Goal: Task Accomplishment & Management: Manage account settings

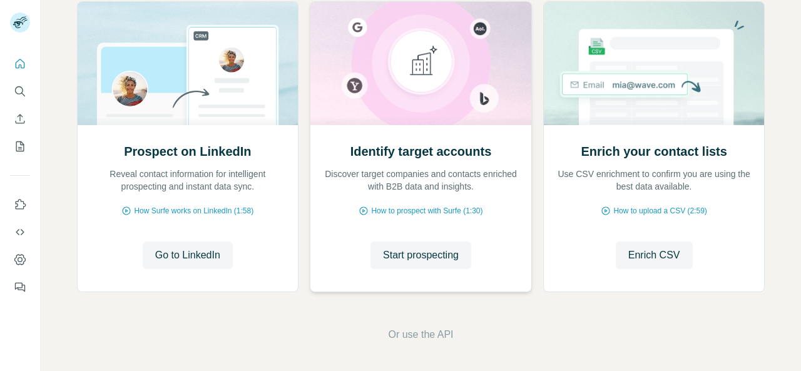
scroll to position [155, 0]
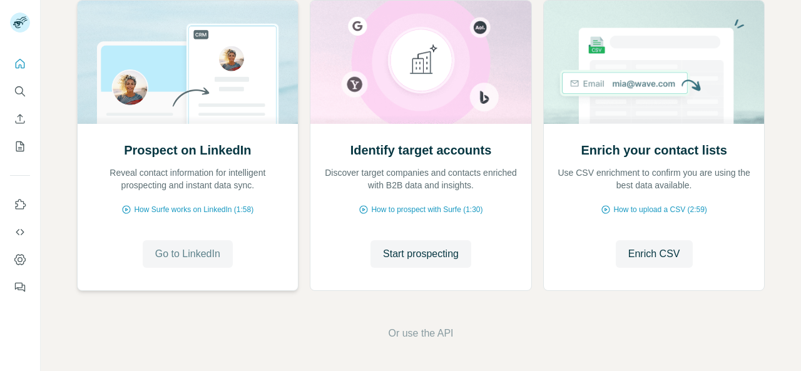
click at [185, 255] on span "Go to LinkedIn" at bounding box center [187, 254] width 65 height 15
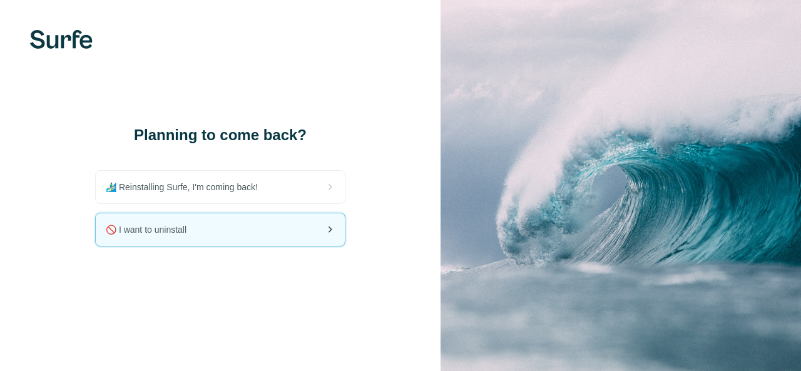
click at [263, 240] on div "🚫 I want to uninstall" at bounding box center [220, 229] width 249 height 33
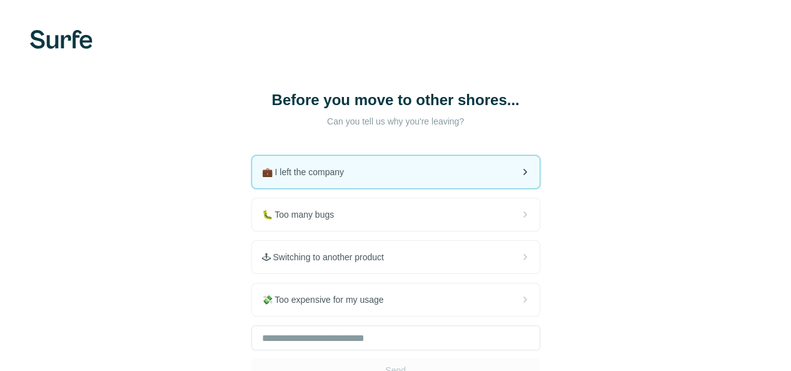
click at [294, 173] on div "💼 I left the company" at bounding box center [396, 172] width 288 height 33
